Goal: Check status: Check status

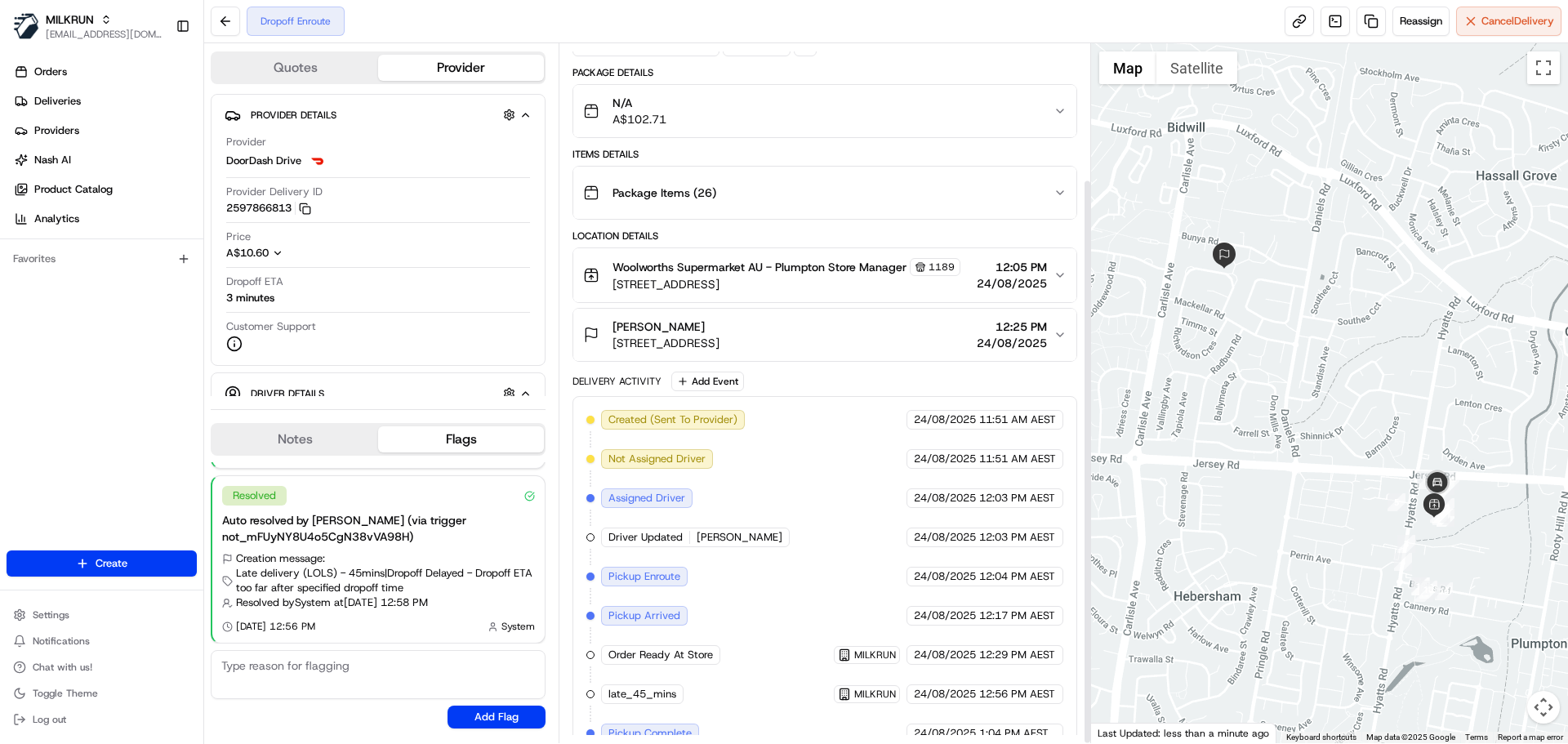
scroll to position [167, 0]
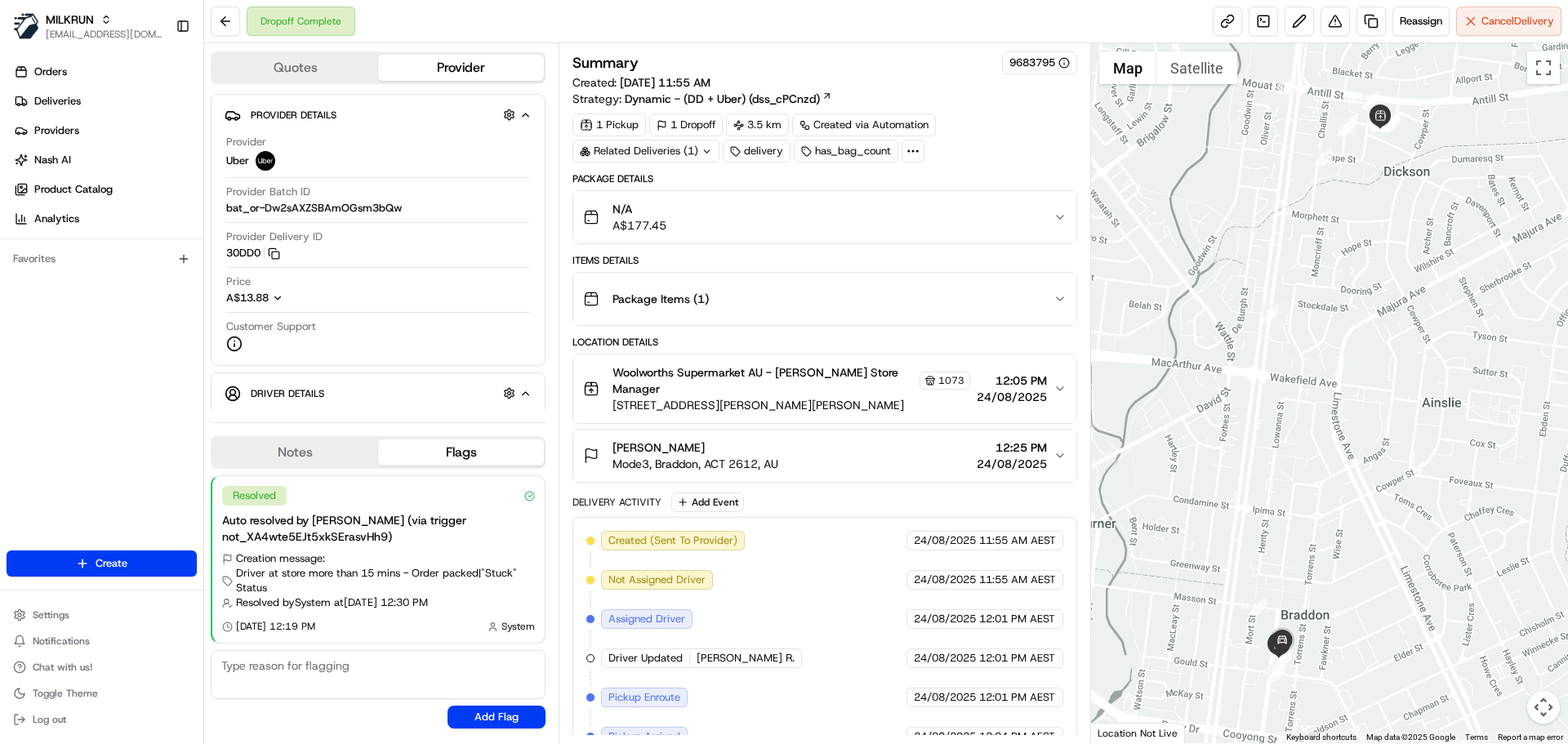
scroll to position [246, 0]
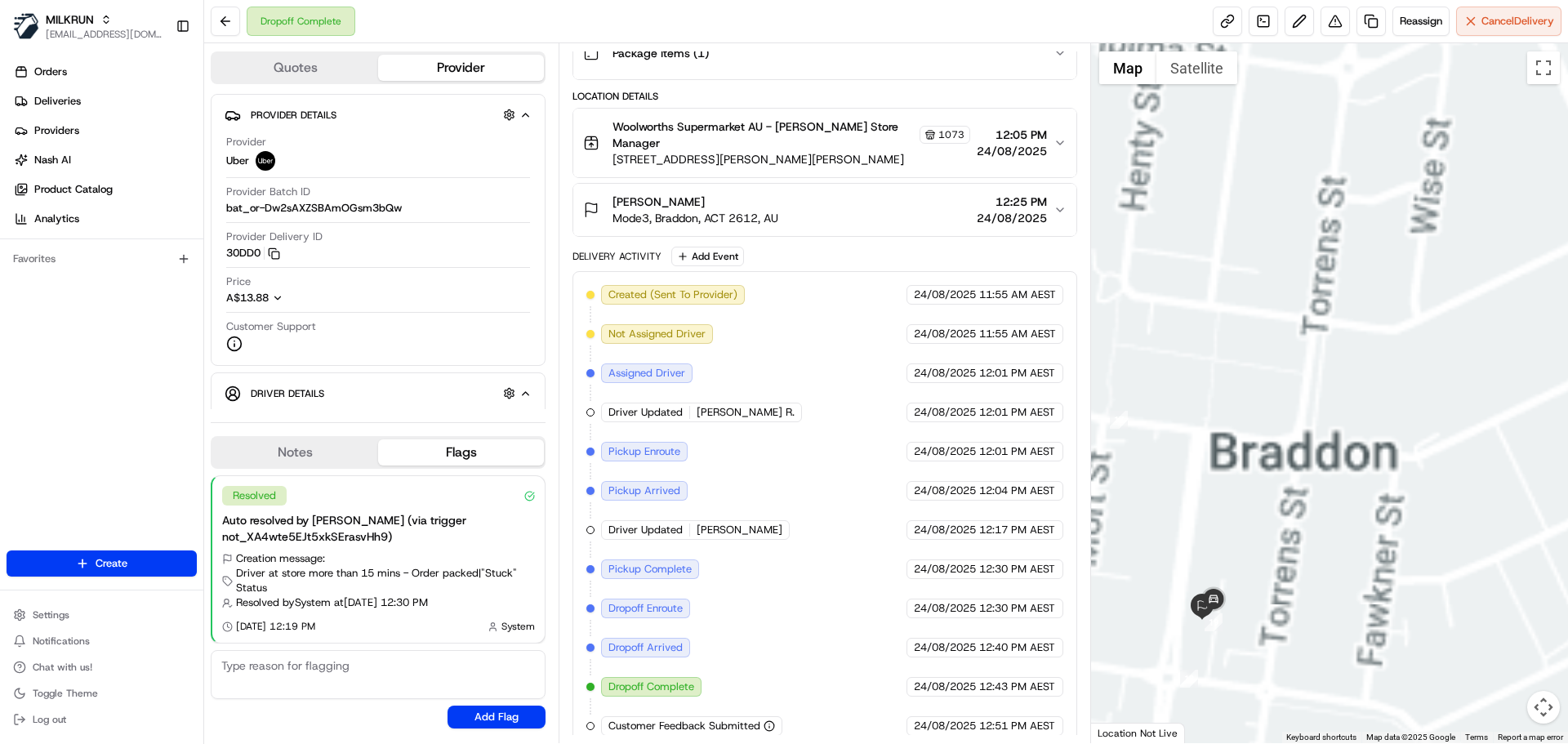
drag, startPoint x: 1255, startPoint y: 633, endPoint x: 1316, endPoint y: 471, distance: 173.1
click at [1316, 471] on div at bounding box center [1329, 393] width 478 height 700
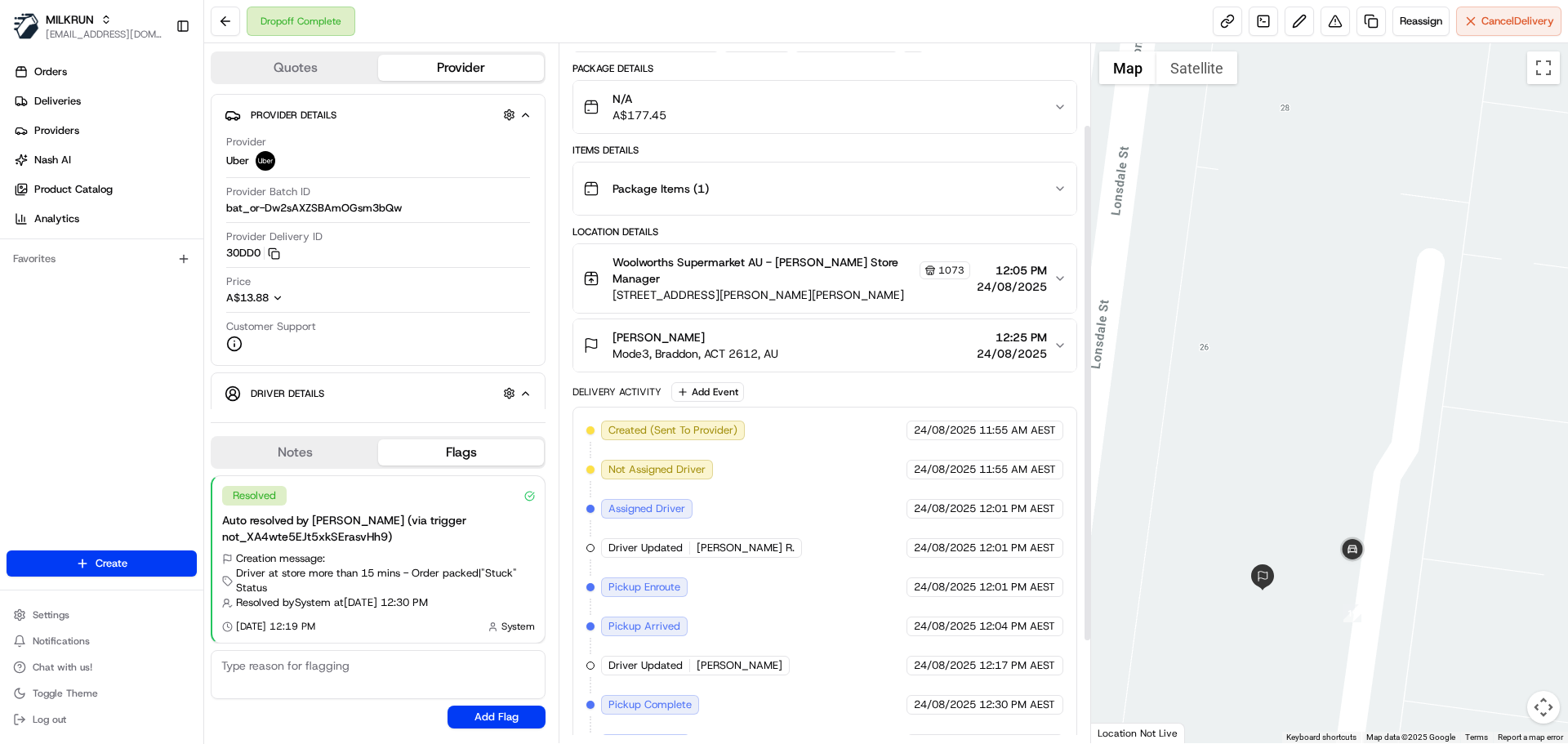
scroll to position [110, 0]
click at [698, 346] on span "Mode3, Braddon, ACT 2612, AU" at bounding box center [695, 354] width 165 height 17
